Goal: Information Seeking & Learning: Learn about a topic

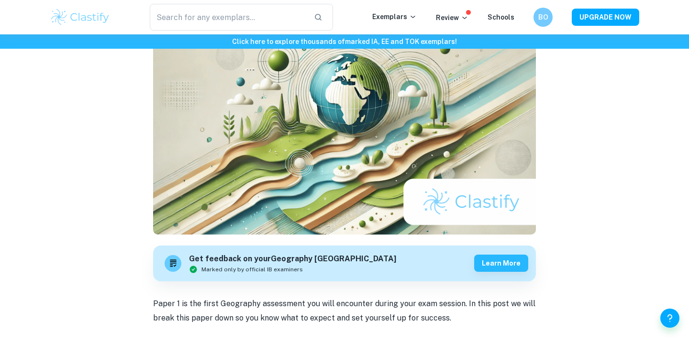
scroll to position [147, 0]
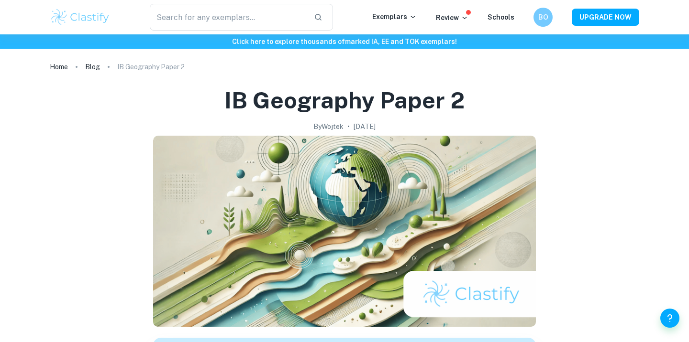
scroll to position [5, 0]
